Goal: Transaction & Acquisition: Download file/media

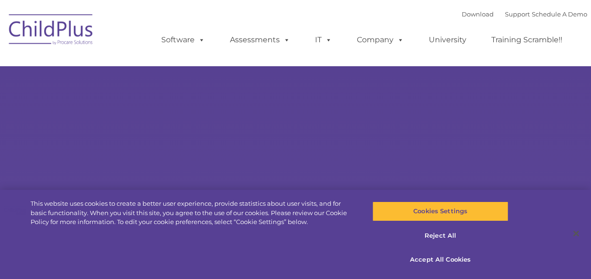
select select "MEDIUM"
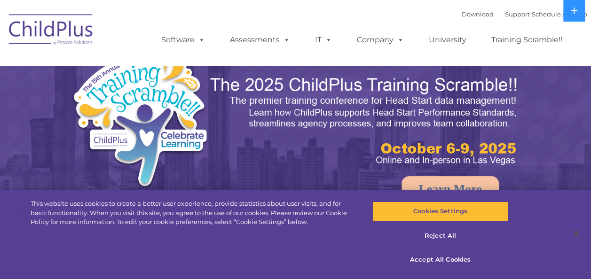
select select "MEDIUM"
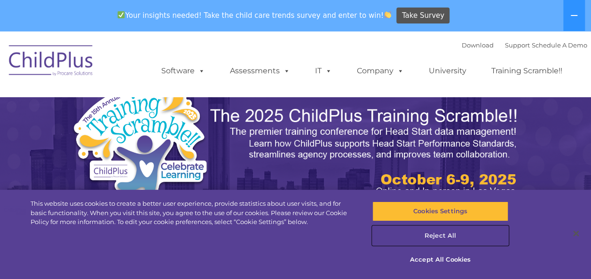
click at [436, 239] on button "Reject All" at bounding box center [440, 236] width 136 height 20
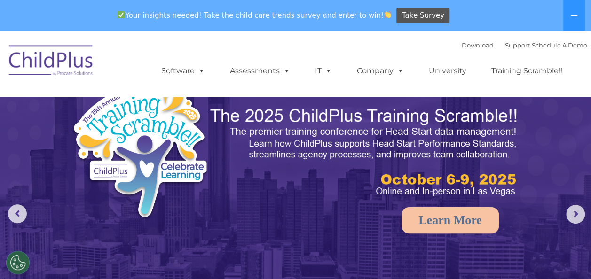
click at [579, 70] on ul "Software ChildPlus: The original and most widely-used Head Start data managemen…" at bounding box center [364, 71] width 445 height 38
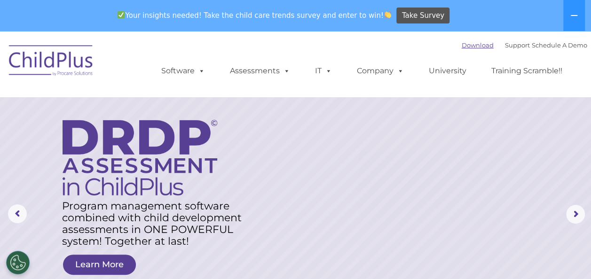
click at [465, 44] on link "Download" at bounding box center [478, 45] width 32 height 8
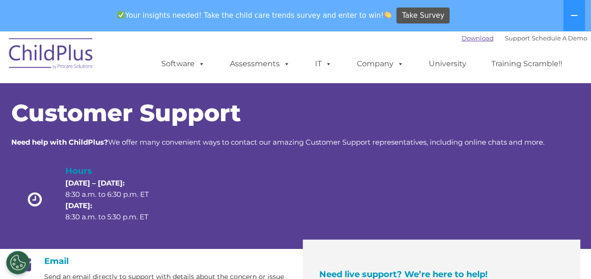
click at [462, 39] on link "Download" at bounding box center [478, 38] width 32 height 8
